Goal: Download file/media

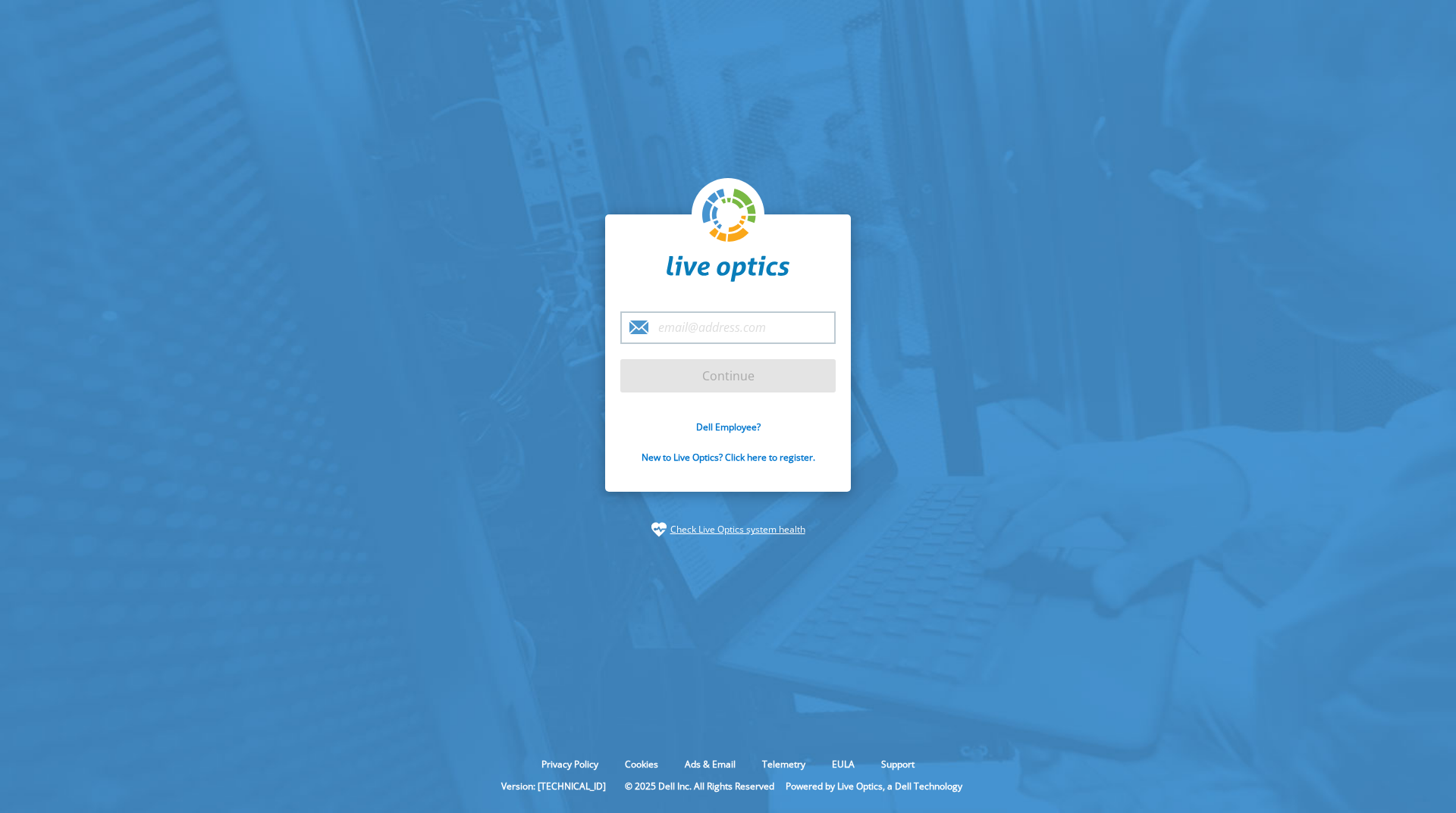
click at [722, 331] on input "email" at bounding box center [728, 328] width 215 height 33
click at [824, 326] on input "peter.sizemore@us,dlapiper.com" at bounding box center [728, 328] width 215 height 33
click at [844, 441] on div "peter.sizemore@us,dlapiper.com Continue Dell Employee? New to Live Optics? Clic…" at bounding box center [728, 353] width 246 height 278
click at [724, 332] on input "peter.sizemore@us,dlapiper.com" at bounding box center [728, 328] width 215 height 33
click at [798, 329] on input "peter.sizemore@us,dlapiper.com" at bounding box center [728, 328] width 215 height 33
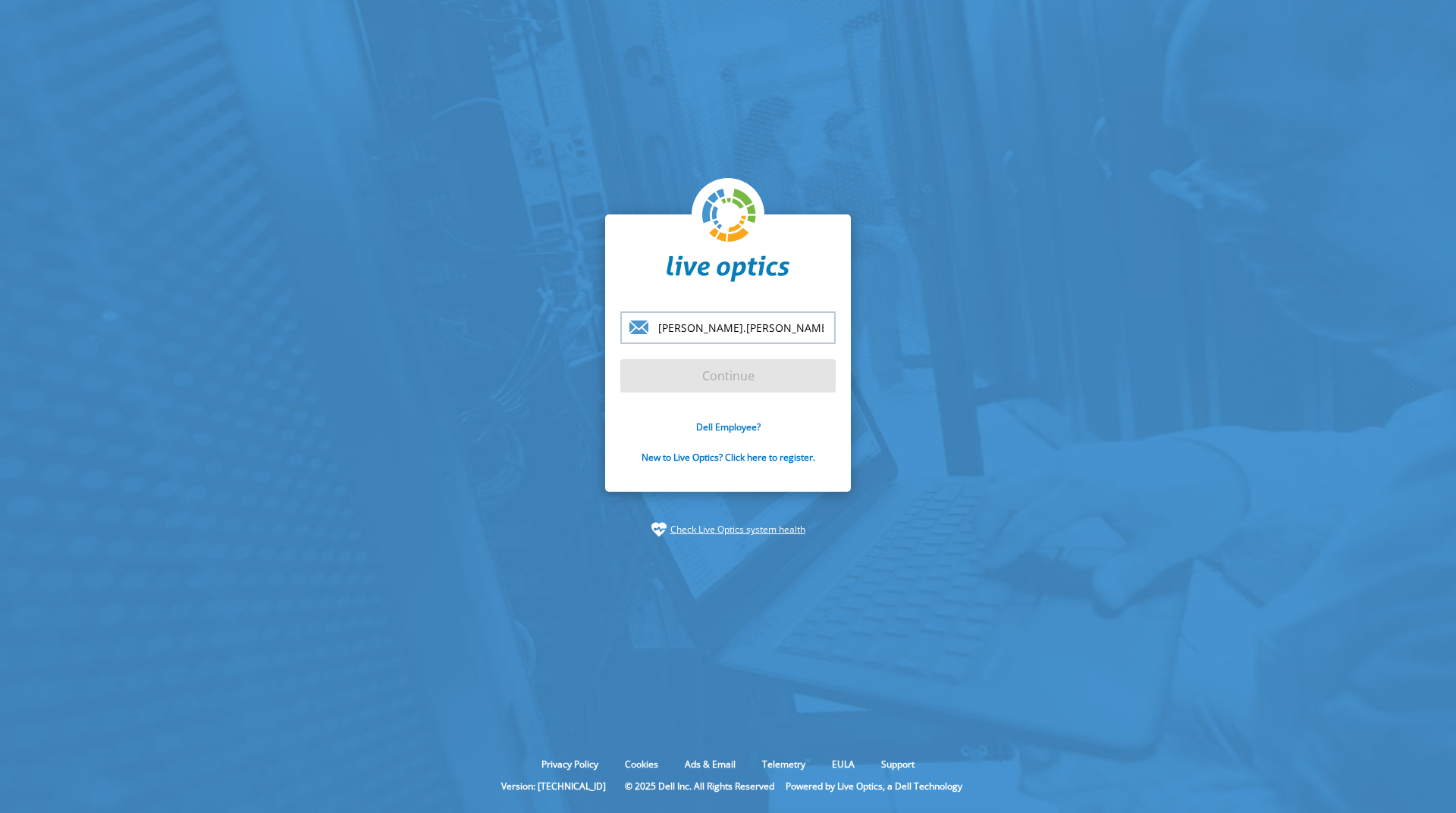
click at [826, 327] on input "peter.sizemore@us,dlapiper.com" at bounding box center [728, 328] width 215 height 33
click at [746, 381] on form "peter.sizemore@us,dlapiper.com Continue Dell Employee? New to Live Optics? Clic…" at bounding box center [728, 396] width 215 height 170
click at [742, 367] on form "peter.sizemore@us,dlapiper.com Continue Dell Employee? New to Live Optics? Clic…" at bounding box center [728, 396] width 215 height 170
click at [678, 334] on input "peter.sizemore@us,dlapiper.com" at bounding box center [728, 328] width 215 height 33
click at [824, 326] on input "peter.sizemore@us,dlapiper.com" at bounding box center [728, 328] width 215 height 33
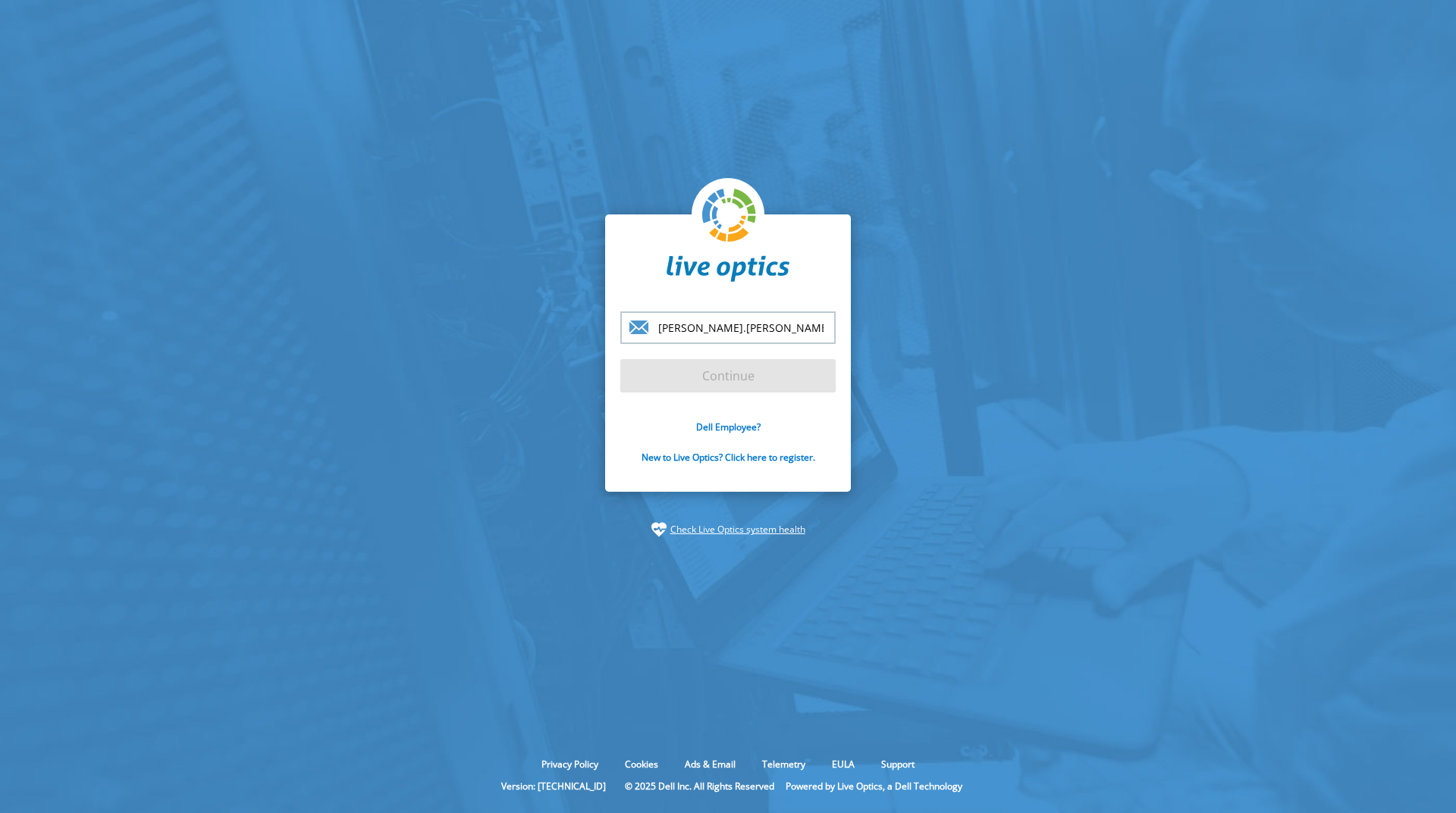
click at [757, 328] on input "peter.sizemore@us,dlapiper.com" at bounding box center [728, 328] width 215 height 33
click at [817, 322] on input "peter.sizemore@us.dlapiper.com" at bounding box center [728, 328] width 215 height 33
type input "peter.sizemore@us.dlapiper.com"
click at [732, 381] on input "Continue" at bounding box center [728, 376] width 215 height 33
click at [747, 376] on input "Continue" at bounding box center [728, 376] width 215 height 33
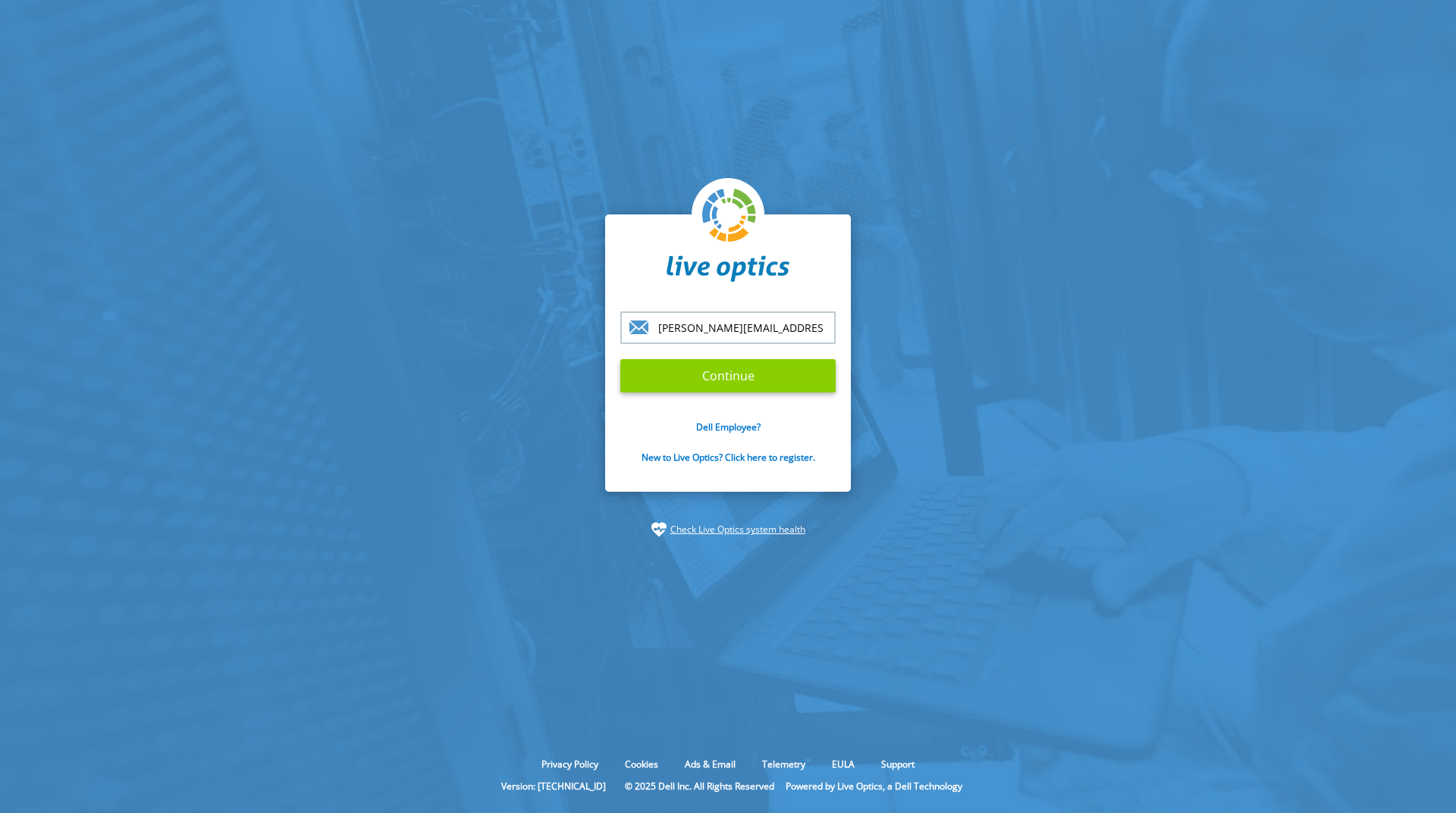
click at [697, 377] on input "Continue" at bounding box center [728, 376] width 215 height 33
click at [698, 376] on input "Continue" at bounding box center [728, 376] width 215 height 33
click at [699, 376] on input "Continue" at bounding box center [728, 376] width 215 height 33
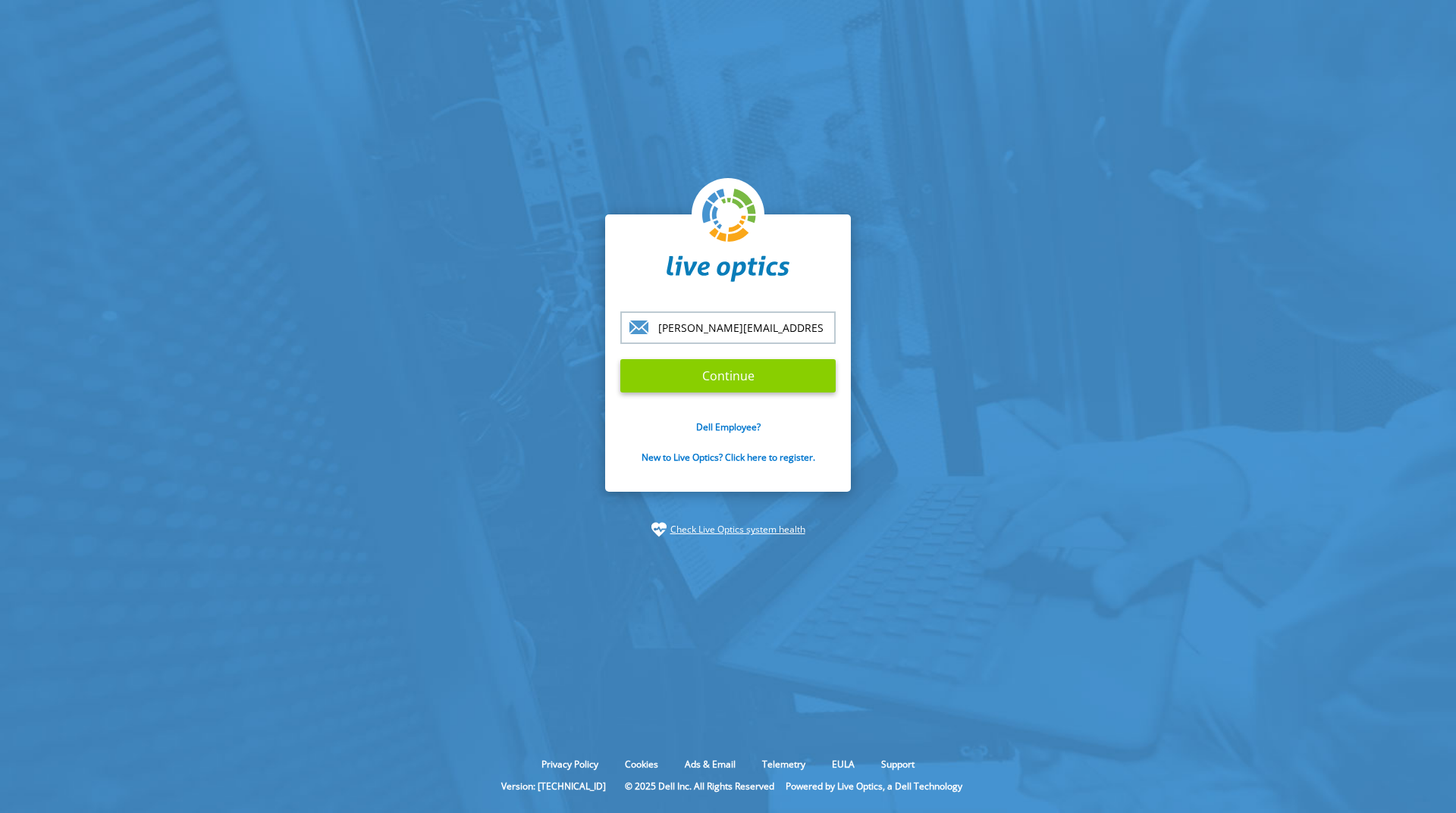
click at [699, 376] on input "Continue" at bounding box center [728, 376] width 215 height 33
click at [701, 376] on input "Continue" at bounding box center [728, 376] width 215 height 33
click at [713, 368] on input "Continue" at bounding box center [728, 376] width 215 height 33
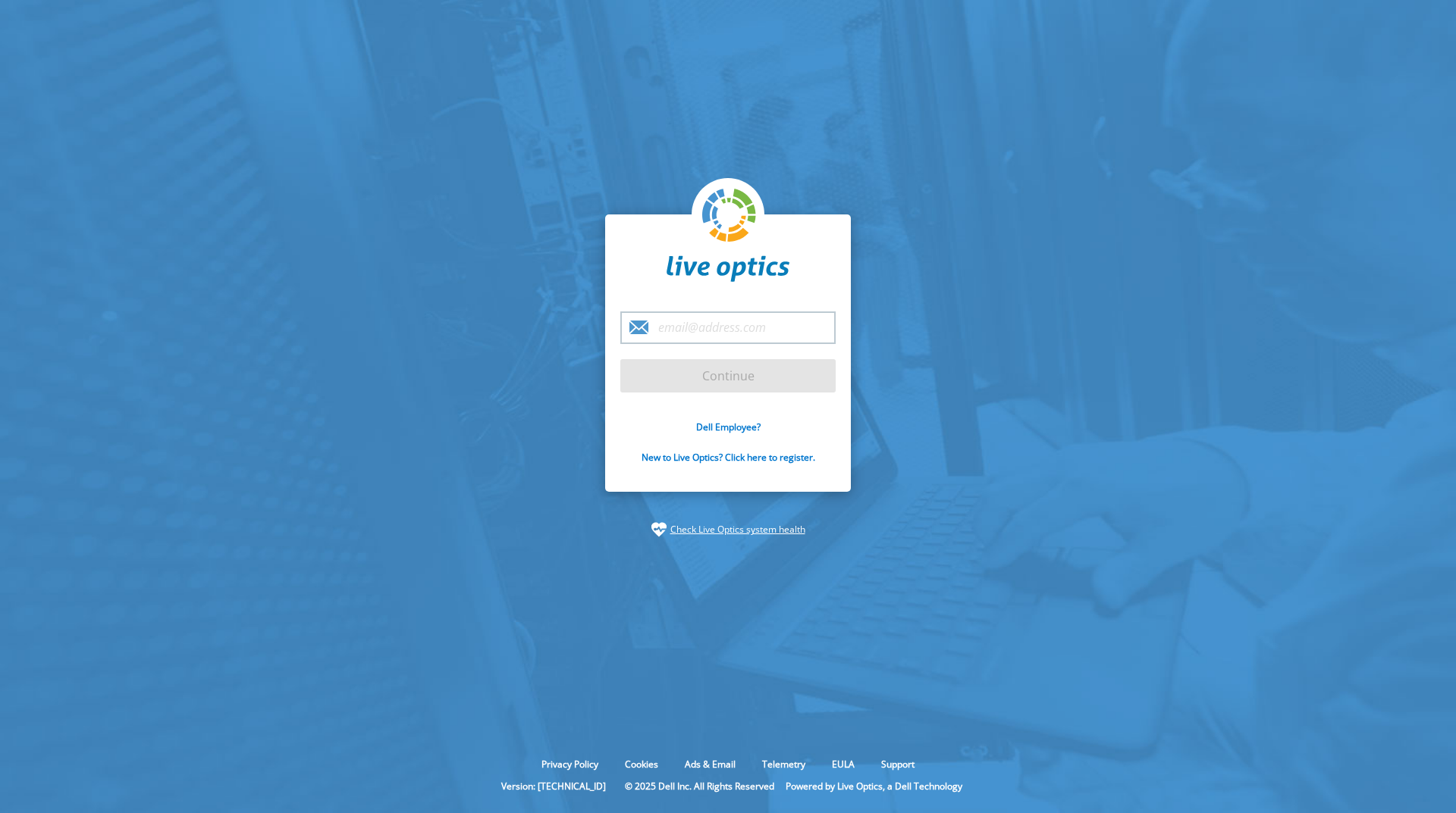
click at [737, 329] on input "email" at bounding box center [728, 328] width 215 height 33
type input "[PERSON_NAME][EMAIL_ADDRESS][PERSON_NAME][DOMAIN_NAME]"
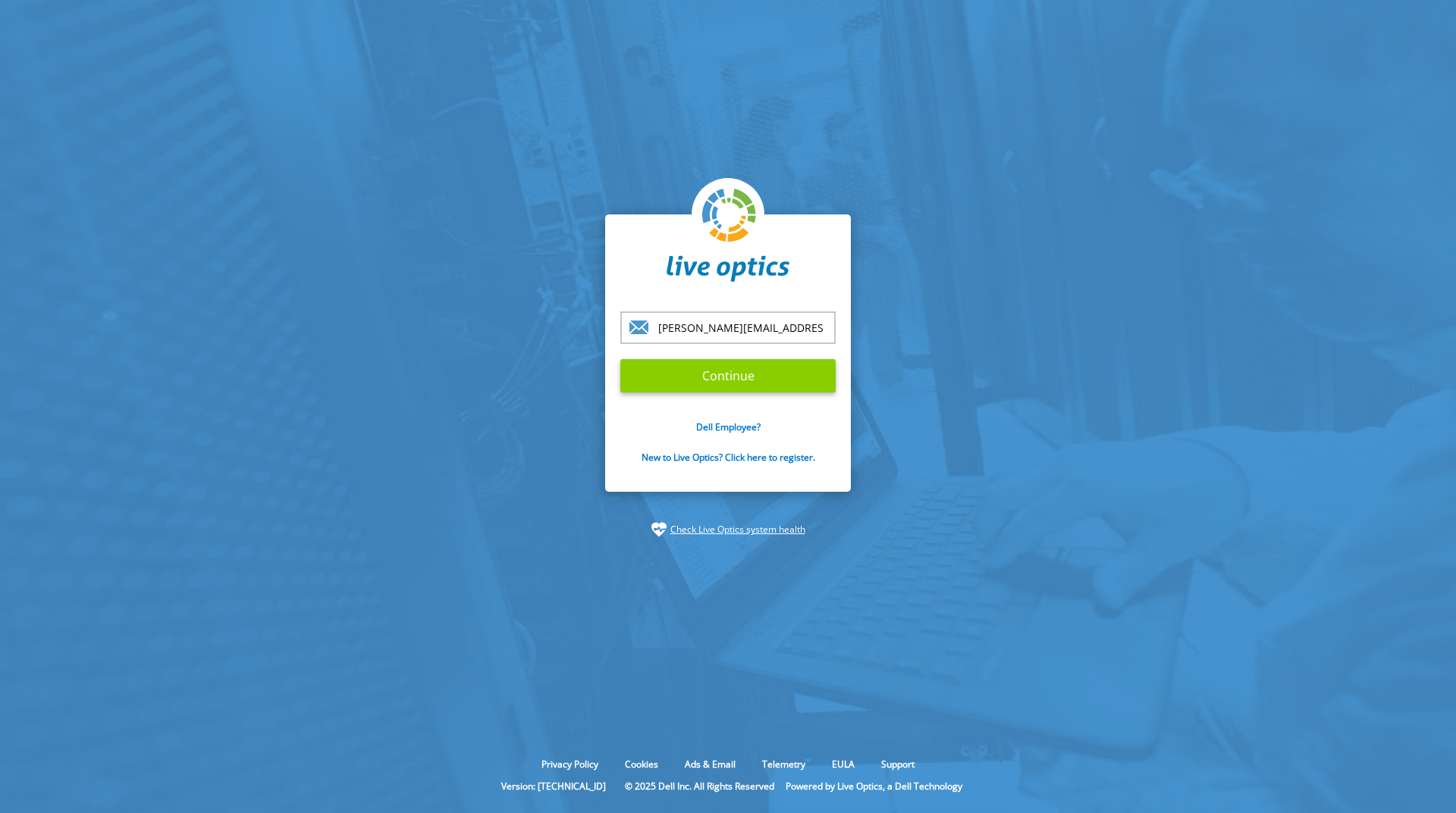
click at [747, 378] on input "Continue" at bounding box center [728, 376] width 215 height 33
click at [702, 376] on input "Continue" at bounding box center [728, 376] width 215 height 33
click at [723, 378] on input "Continue" at bounding box center [728, 376] width 215 height 33
click at [789, 328] on input "[PERSON_NAME][EMAIL_ADDRESS][PERSON_NAME][DOMAIN_NAME]" at bounding box center [728, 328] width 215 height 33
click at [828, 327] on input "peter.sizemore@us.dlapiper.com" at bounding box center [728, 328] width 215 height 33
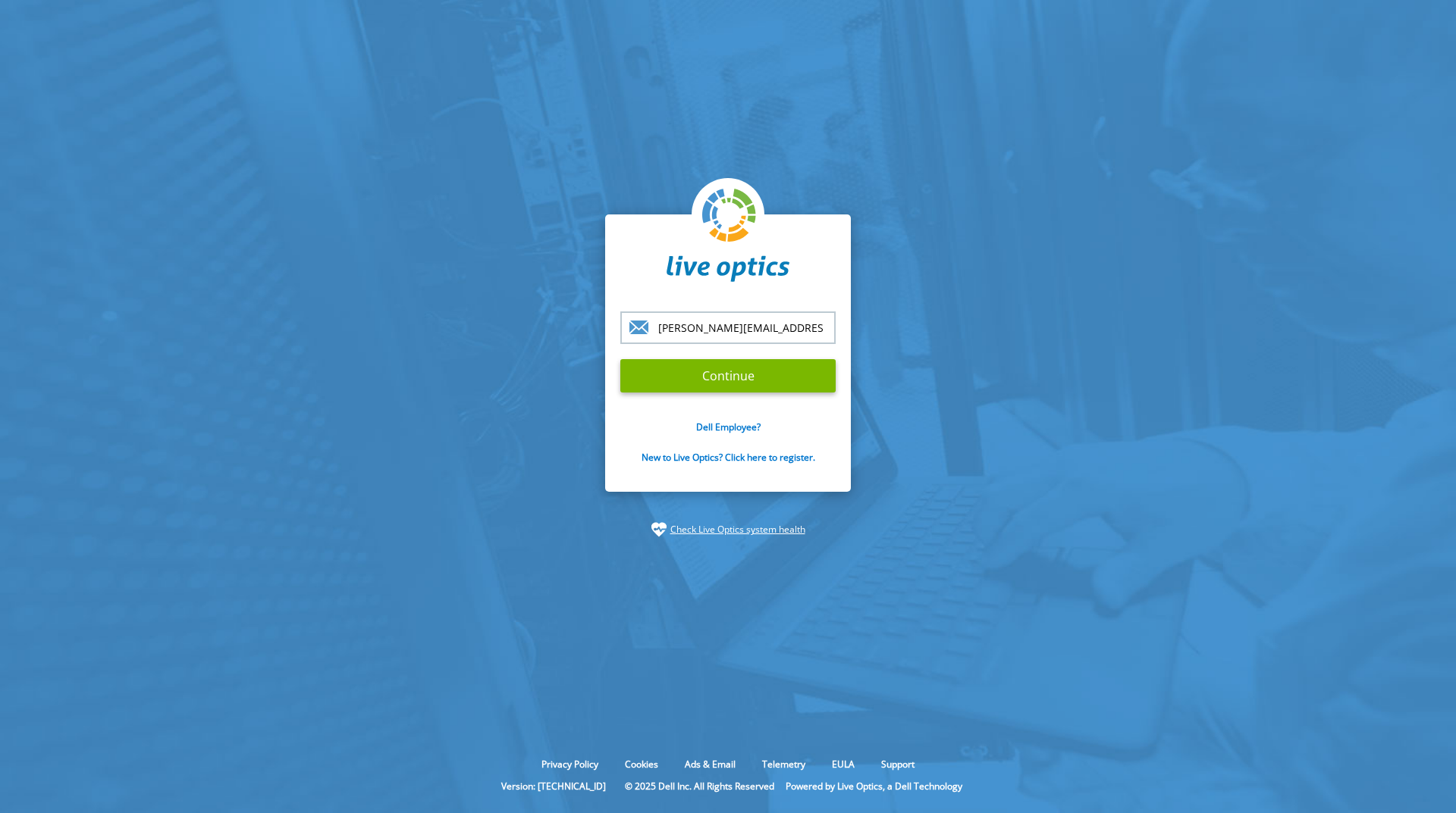
click at [620, 359] on input "Continue" at bounding box center [728, 376] width 215 height 33
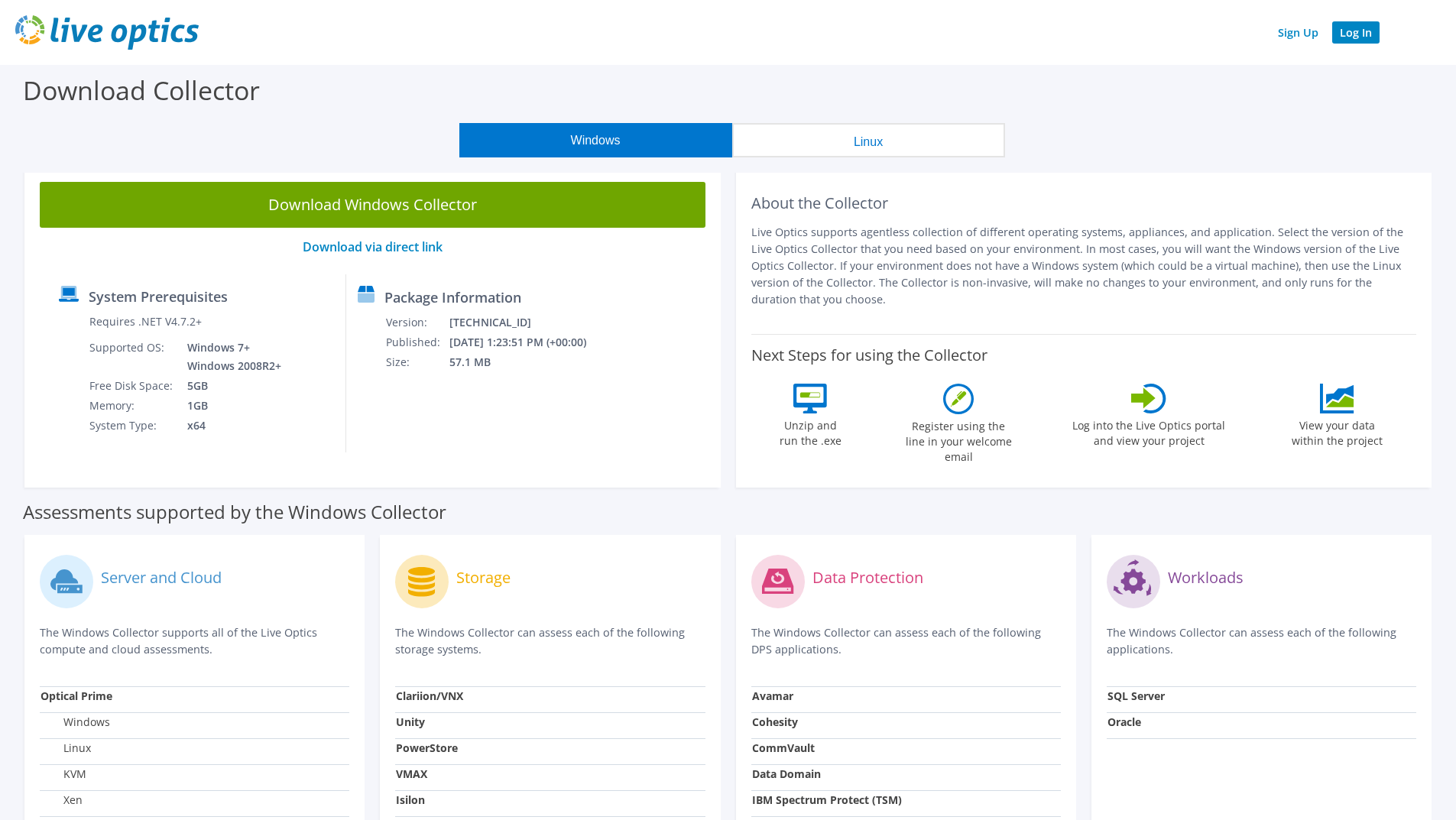
click at [1362, 30] on link "Log In" at bounding box center [1356, 32] width 47 height 22
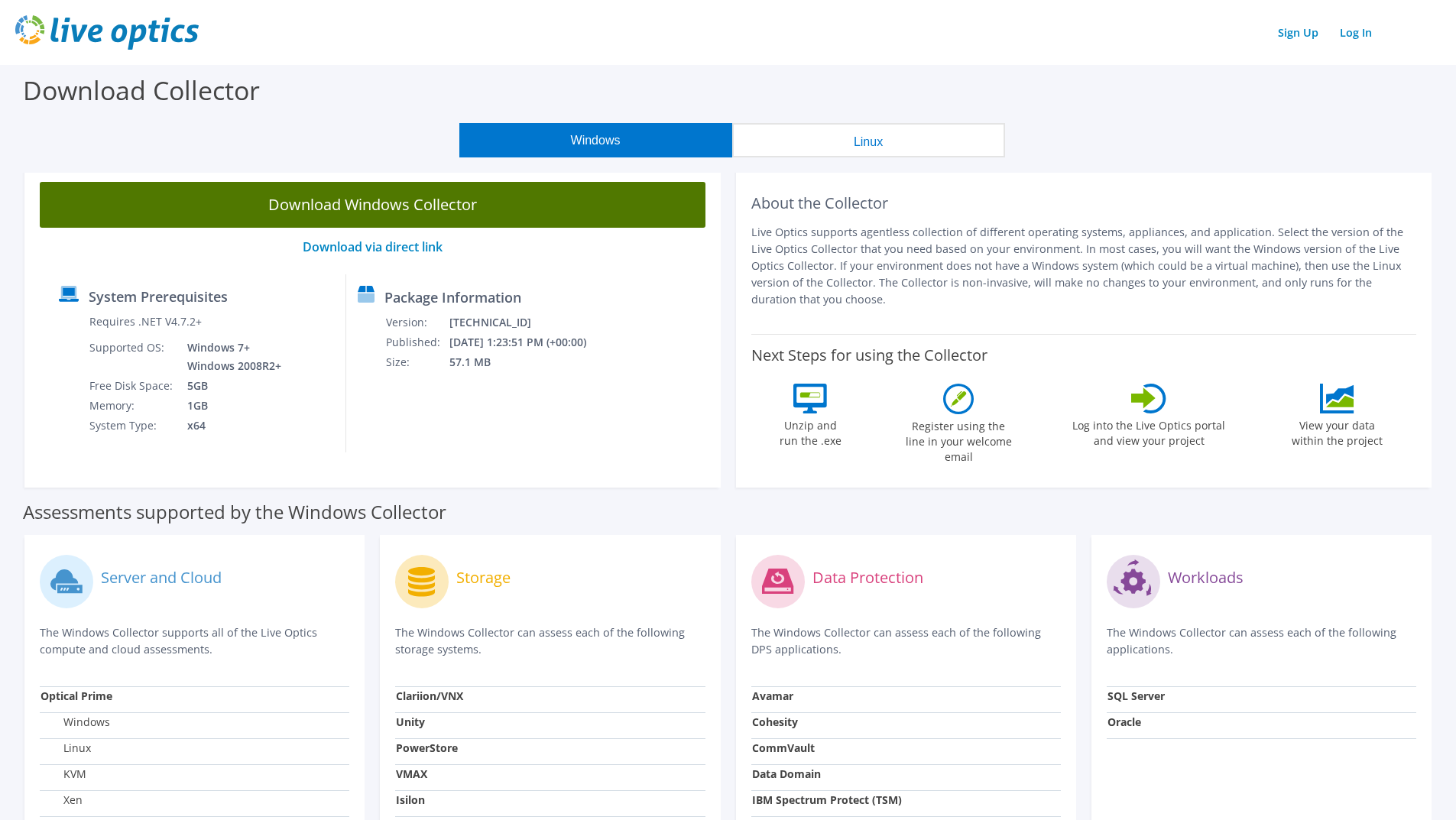
click at [370, 196] on link "Download Windows Collector" at bounding box center [372, 204] width 665 height 46
